Goal: Transaction & Acquisition: Purchase product/service

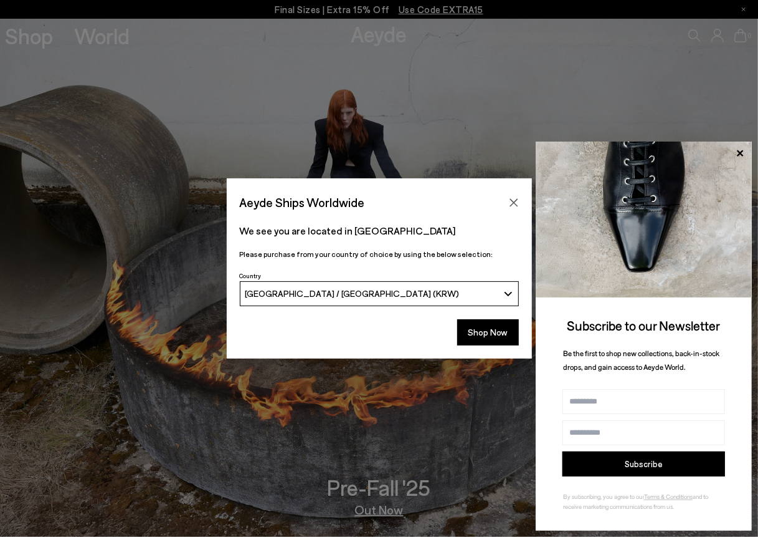
click at [515, 198] on icon "Close" at bounding box center [514, 203] width 10 height 10
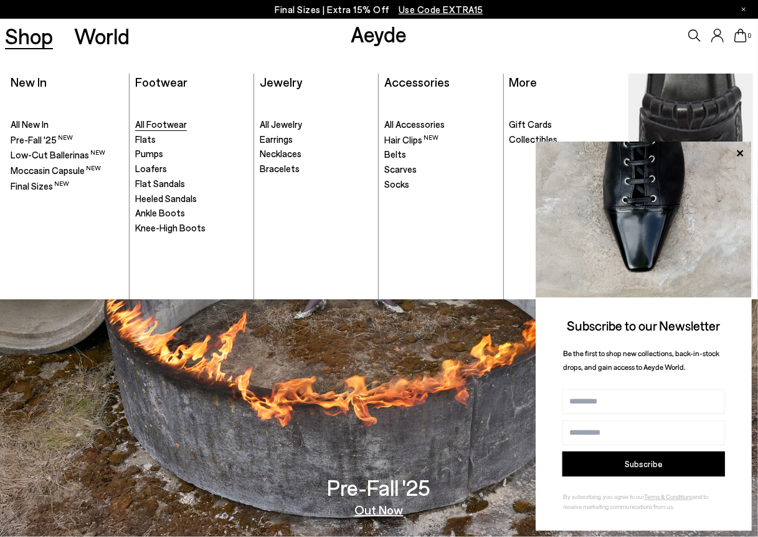
click at [165, 129] on span "All Footwear" at bounding box center [161, 123] width 52 height 11
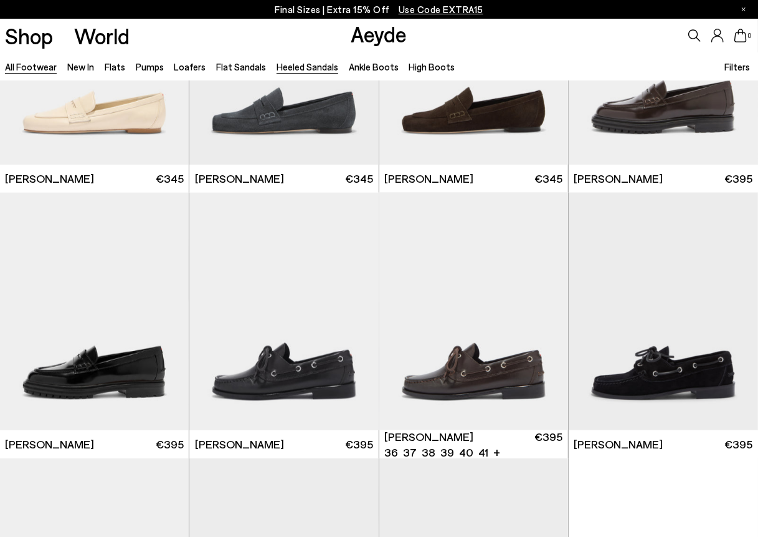
scroll to position [623, 0]
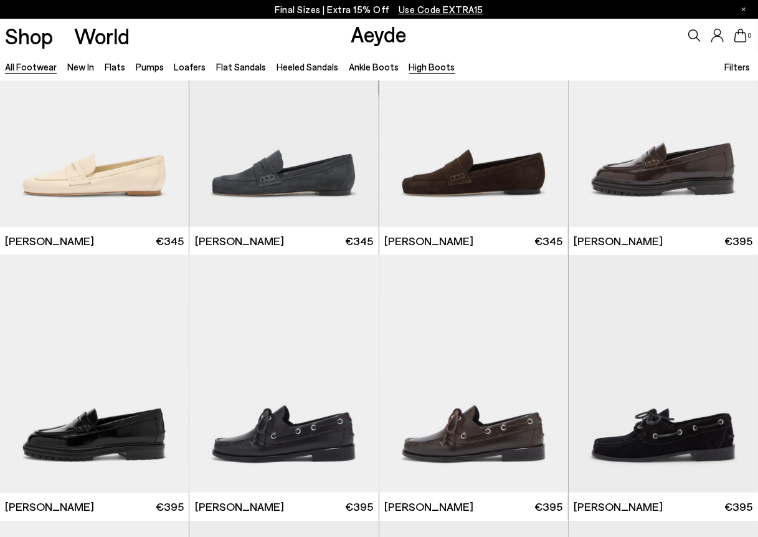
click at [422, 67] on link "High Boots" at bounding box center [432, 66] width 46 height 11
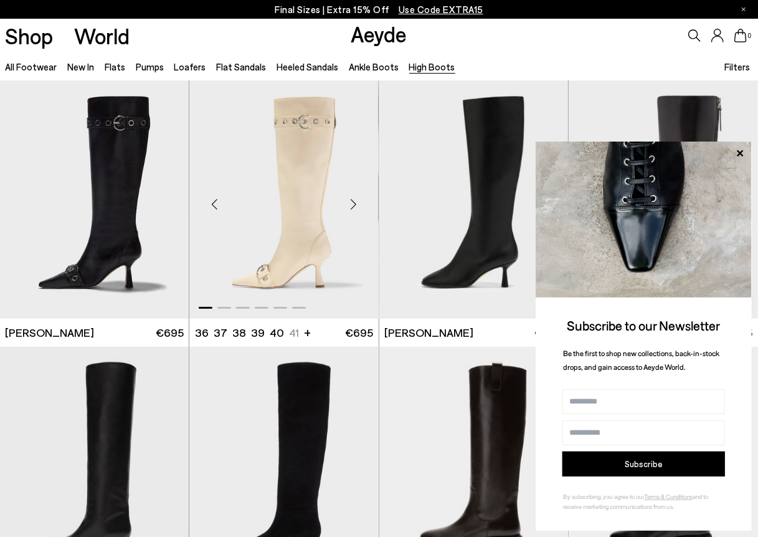
click at [278, 196] on img "1 / 6" at bounding box center [283, 198] width 189 height 237
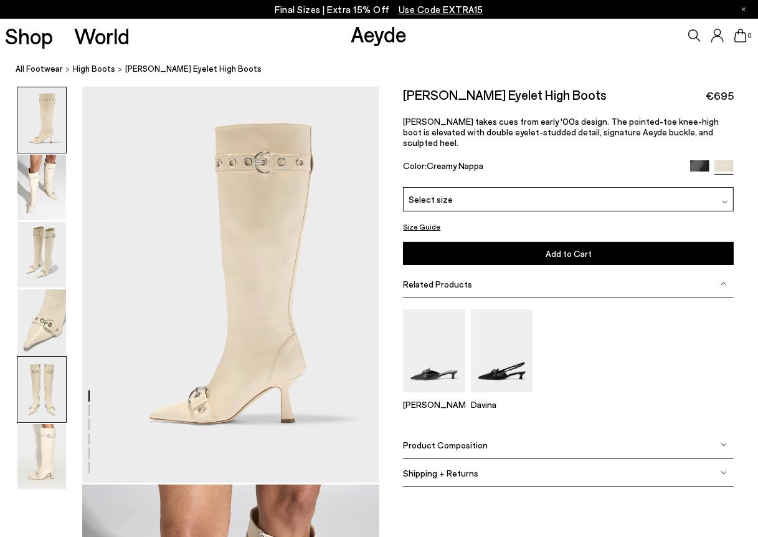
click at [64, 396] on img at bounding box center [41, 388] width 49 height 65
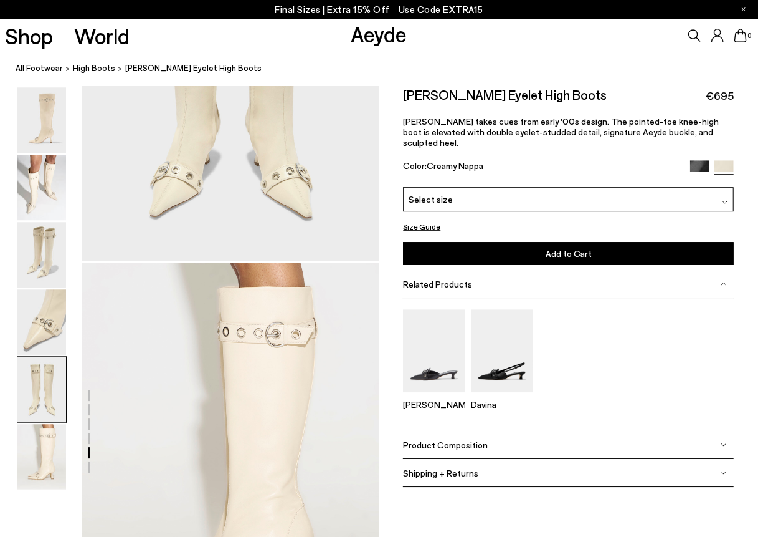
scroll to position [1904, 0]
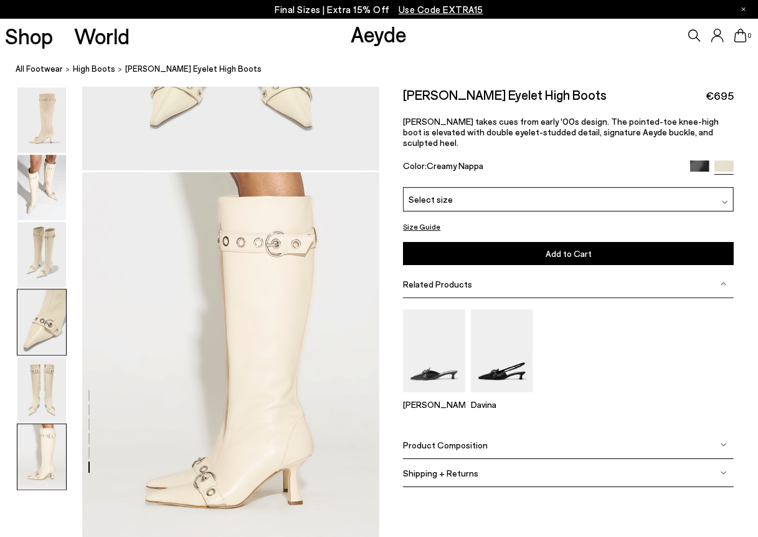
click at [62, 324] on img at bounding box center [41, 321] width 49 height 65
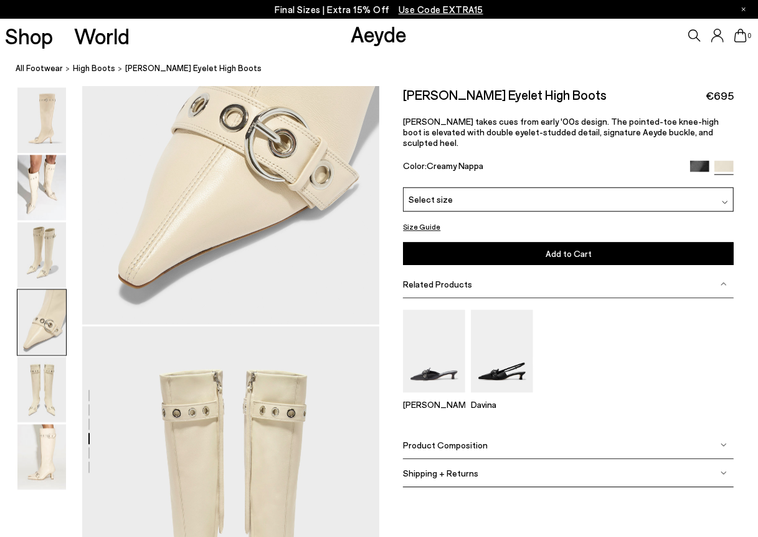
scroll to position [1195, 0]
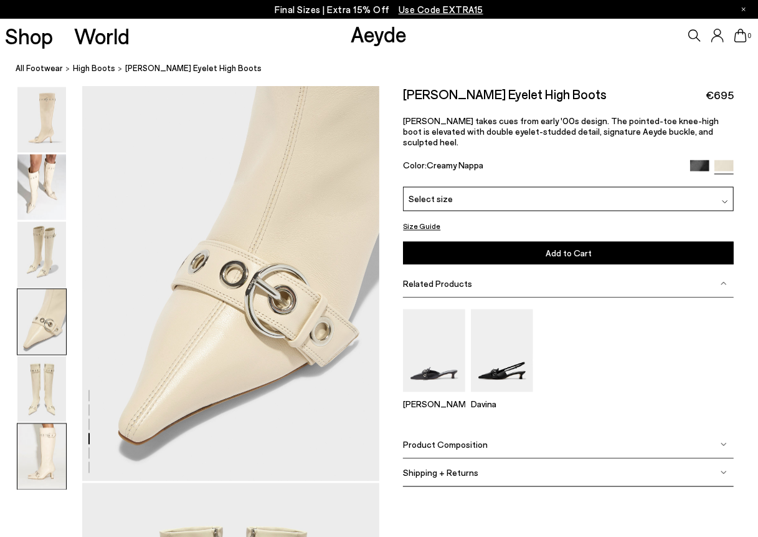
click at [54, 433] on img at bounding box center [41, 456] width 49 height 65
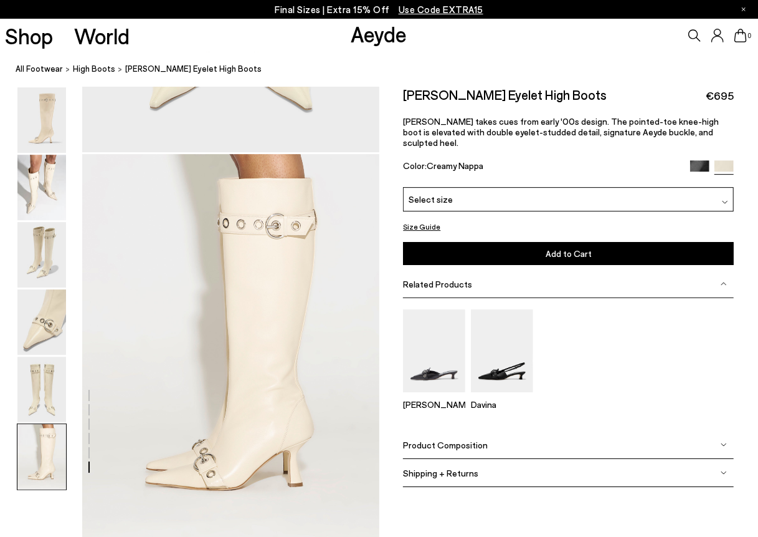
scroll to position [1889, 0]
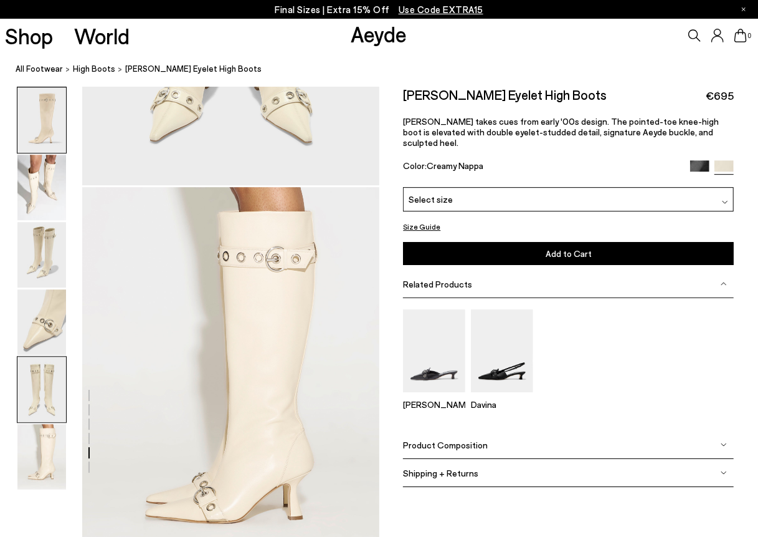
click at [59, 108] on img at bounding box center [41, 119] width 49 height 65
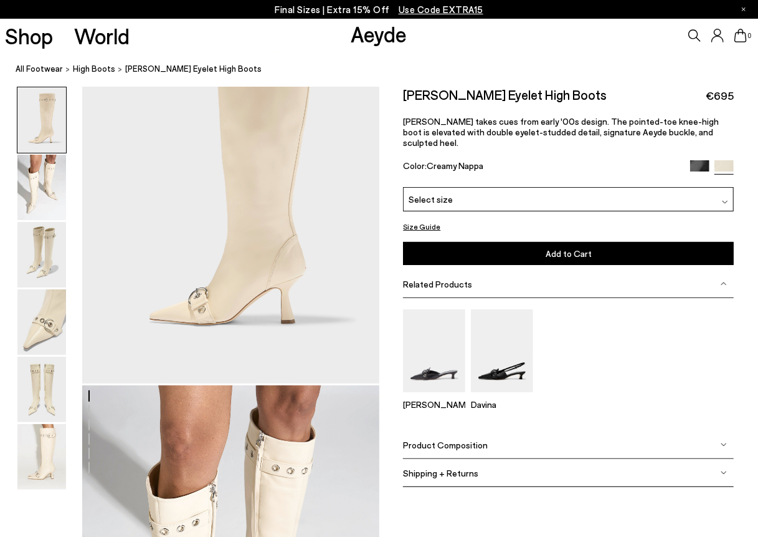
scroll to position [0, 0]
